Goal: Transaction & Acquisition: Book appointment/travel/reservation

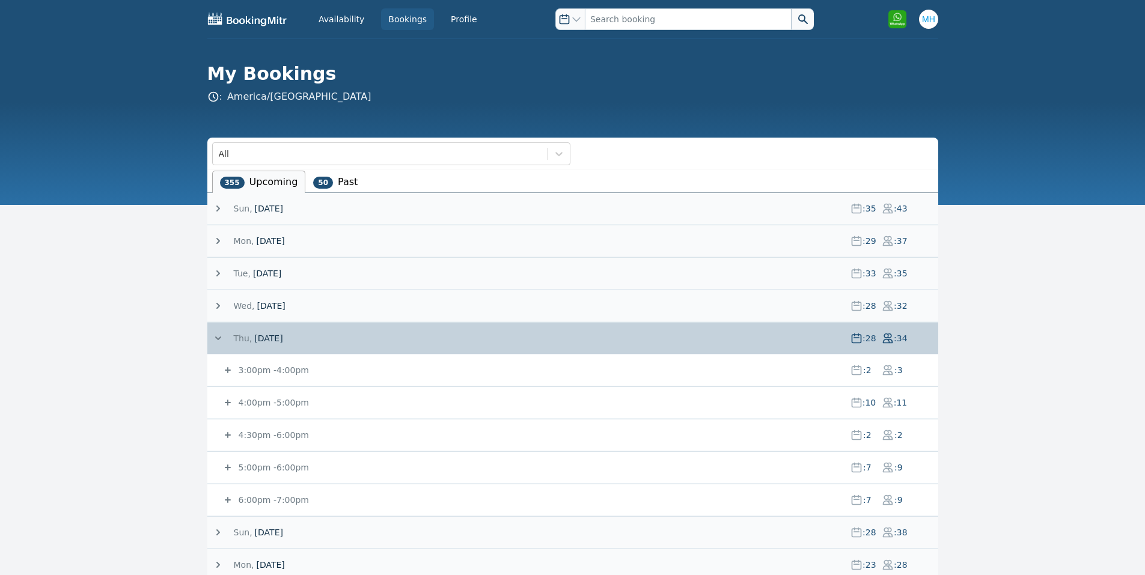
click at [284, 243] on span "[DATE]" at bounding box center [270, 241] width 28 height 12
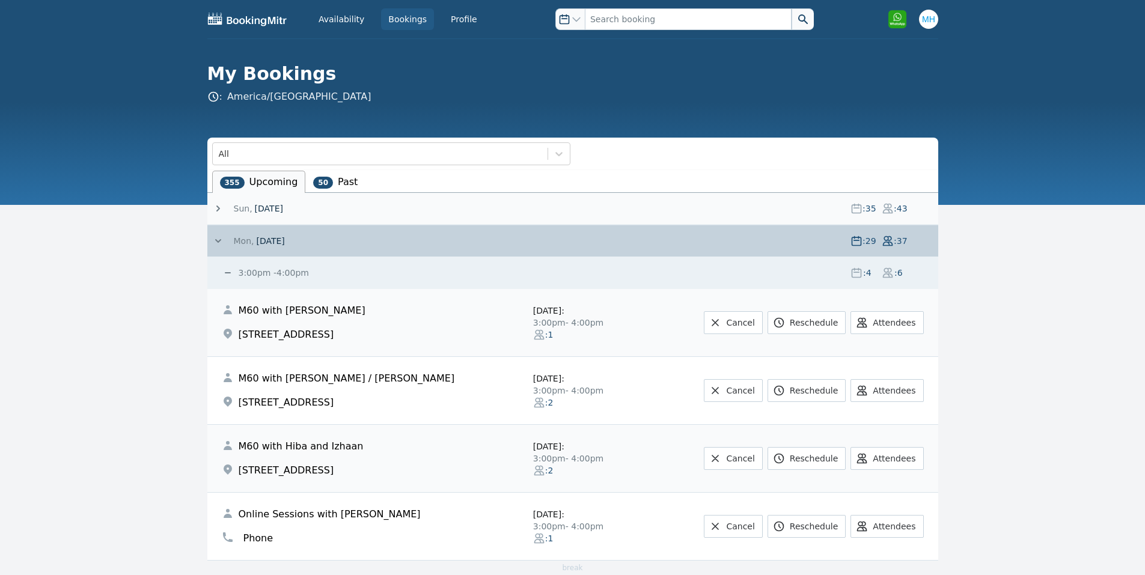
click at [287, 272] on small "3:00pm - 4:00pm" at bounding box center [272, 273] width 73 height 10
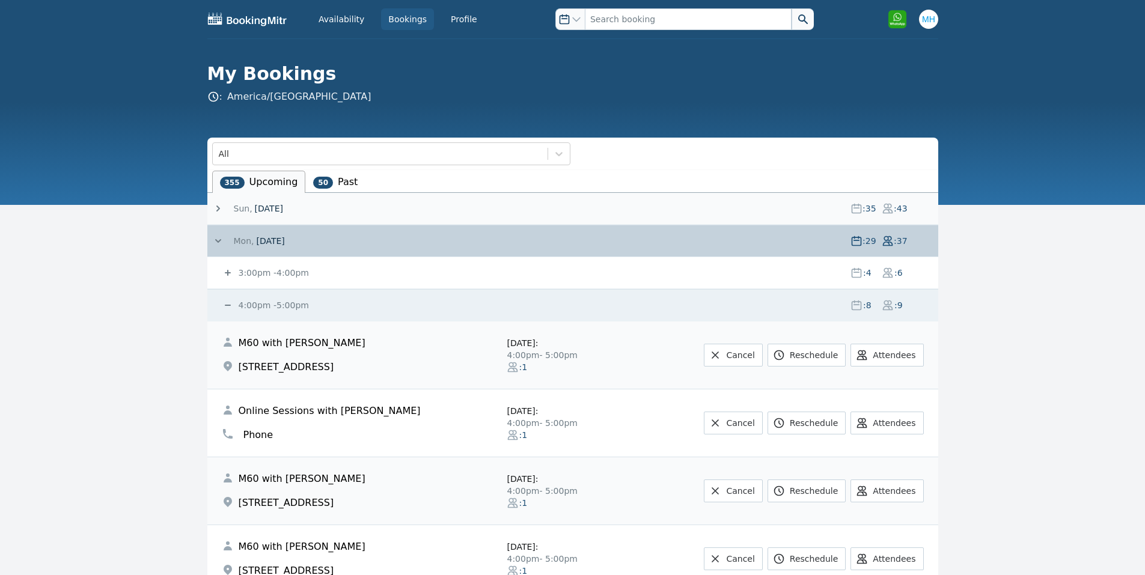
click at [272, 303] on small "4:00pm - 5:00pm" at bounding box center [272, 306] width 73 height 10
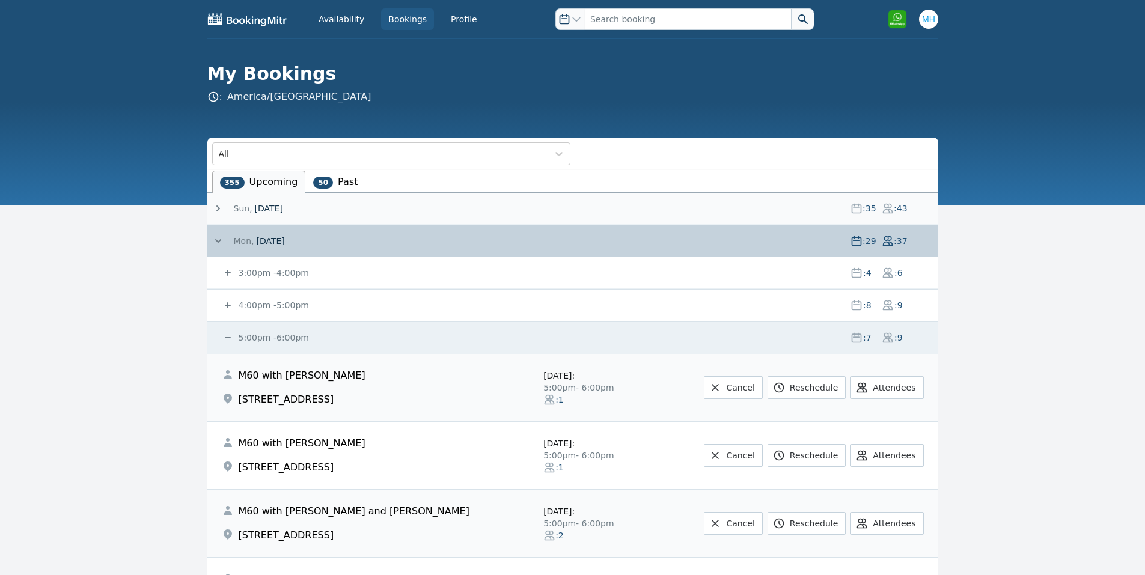
click at [262, 334] on small "5:00pm - 6:00pm" at bounding box center [272, 338] width 73 height 10
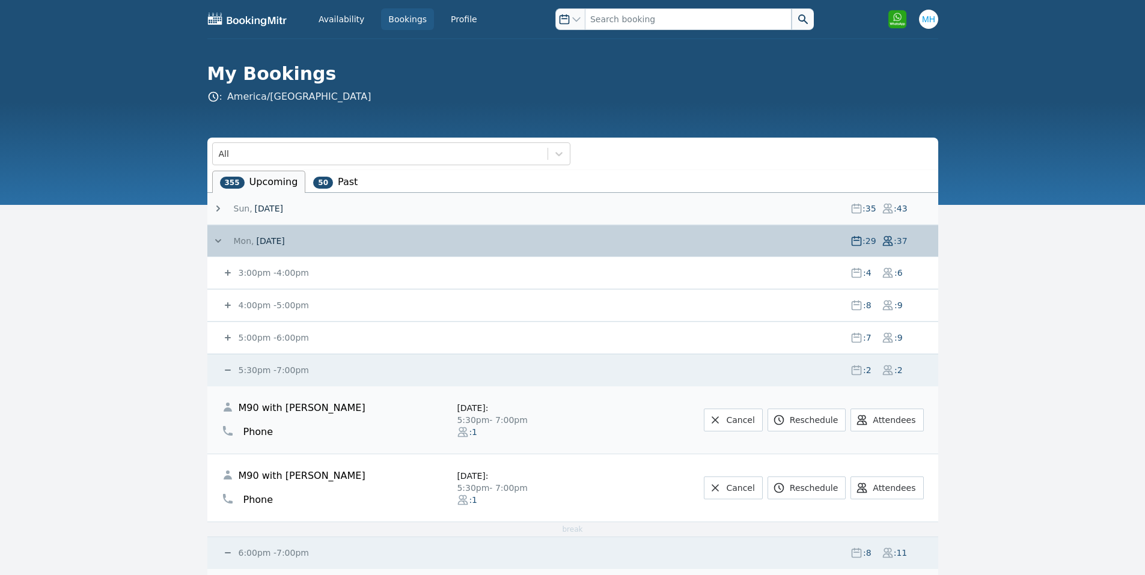
click at [251, 367] on small "5:30pm - 7:00pm" at bounding box center [272, 371] width 73 height 10
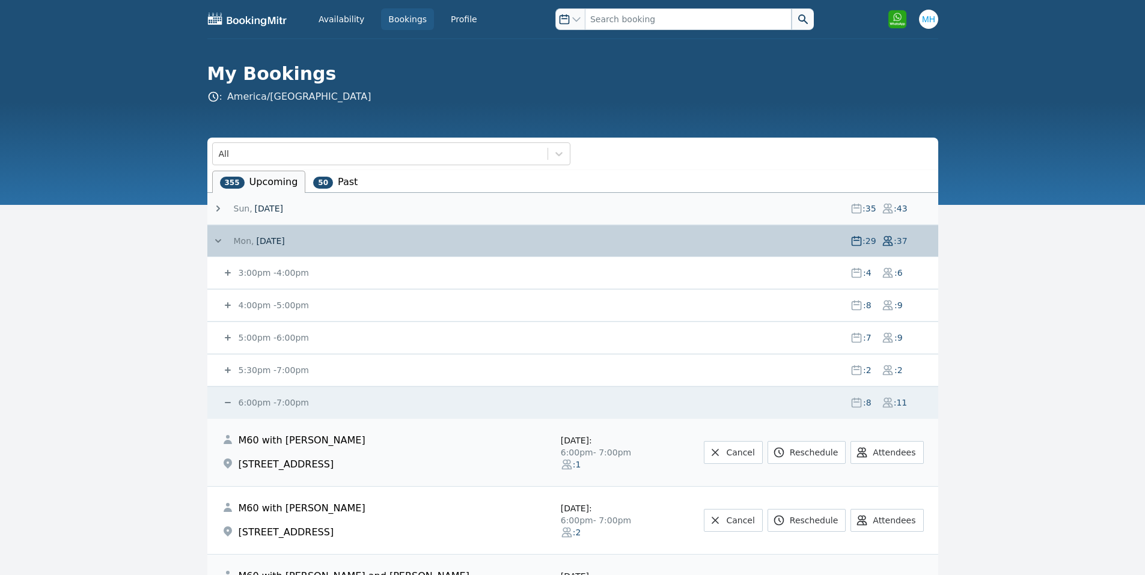
click at [248, 396] on div "6:00pm - 7:00pm : 8 : 11" at bounding box center [580, 402] width 717 height 31
click at [248, 399] on small "6:00pm - 7:00pm" at bounding box center [272, 403] width 73 height 10
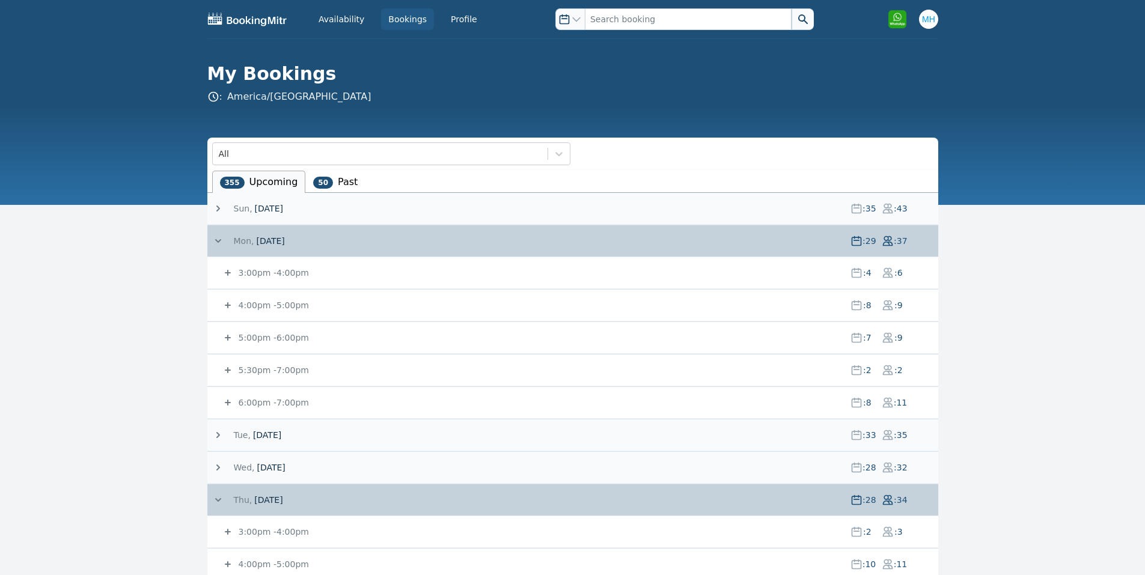
click at [271, 307] on small "4:00pm - 5:00pm" at bounding box center [272, 306] width 73 height 10
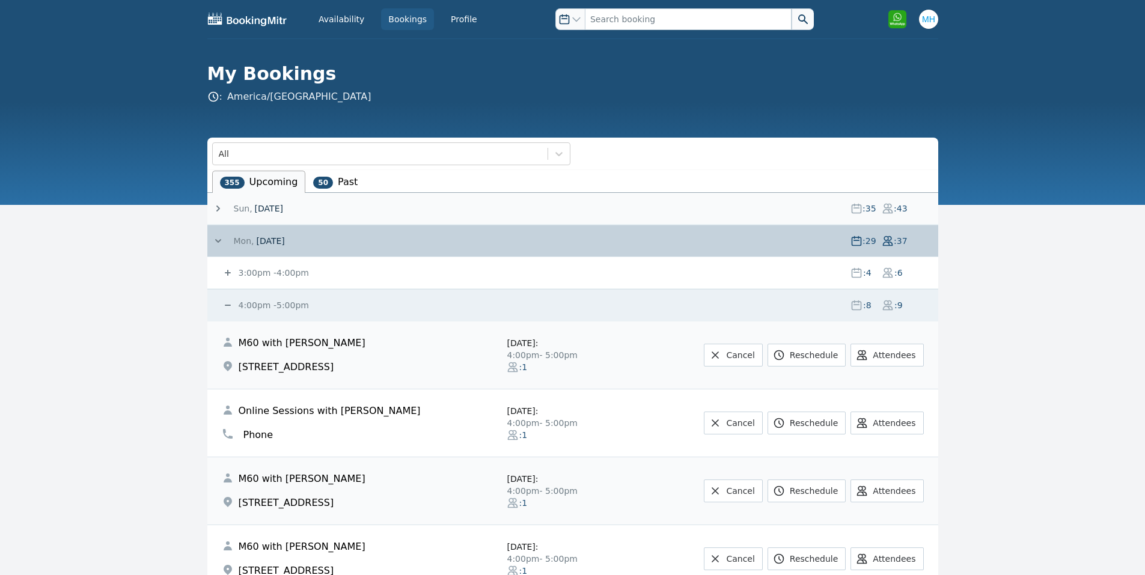
click at [266, 305] on small "4:00pm - 5:00pm" at bounding box center [272, 306] width 73 height 10
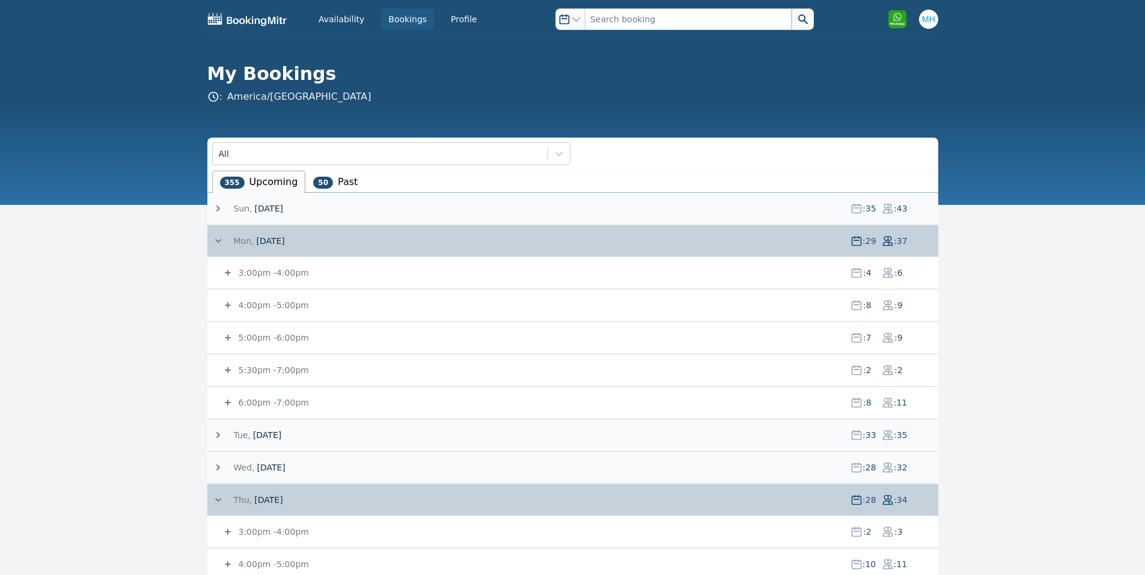
click at [262, 339] on small "5:00pm - 6:00pm" at bounding box center [272, 338] width 73 height 10
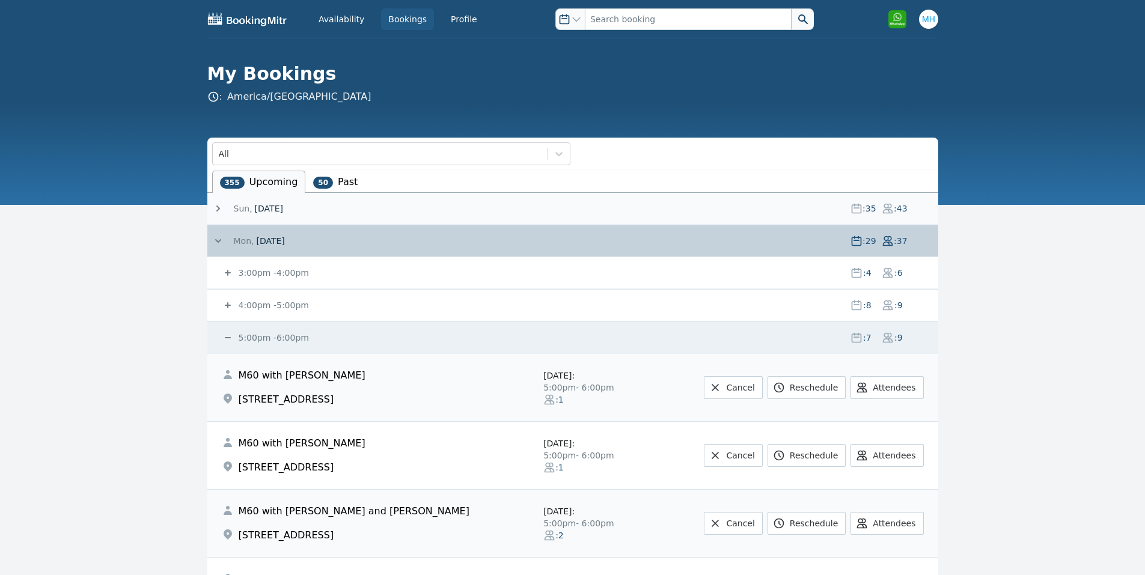
click at [262, 337] on small "5:00pm - 6:00pm" at bounding box center [272, 338] width 73 height 10
